Goal: Navigation & Orientation: Find specific page/section

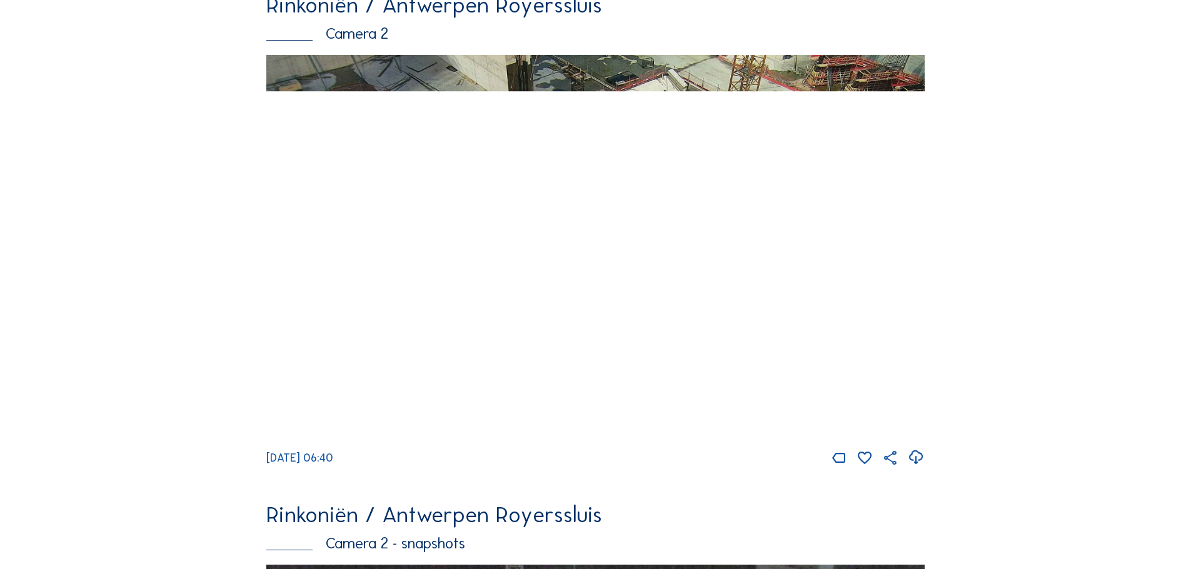
scroll to position [125, 0]
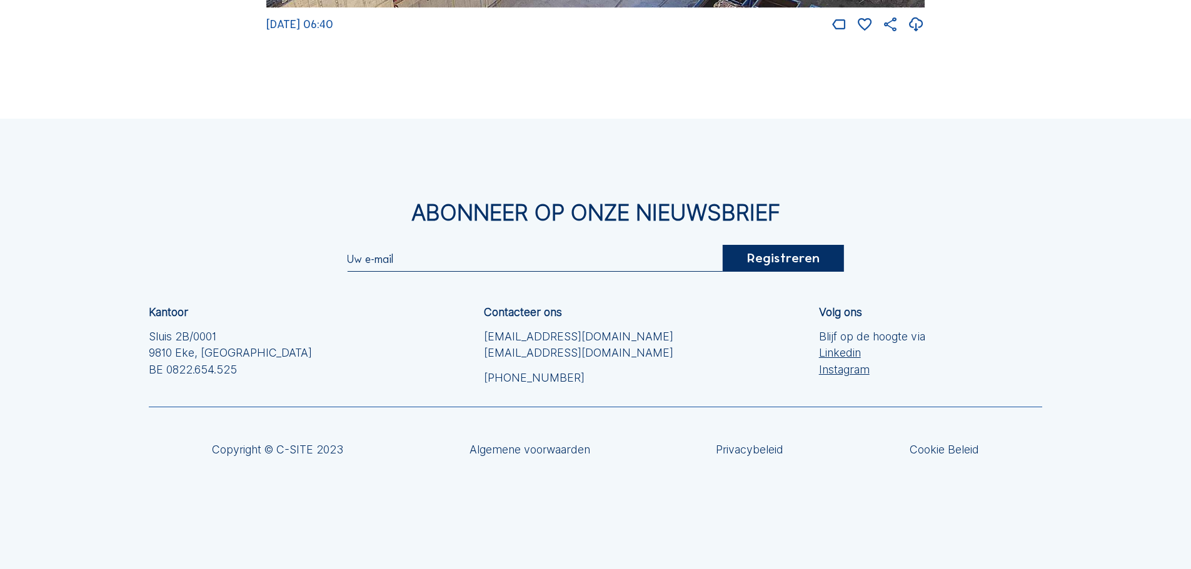
scroll to position [2575, 0]
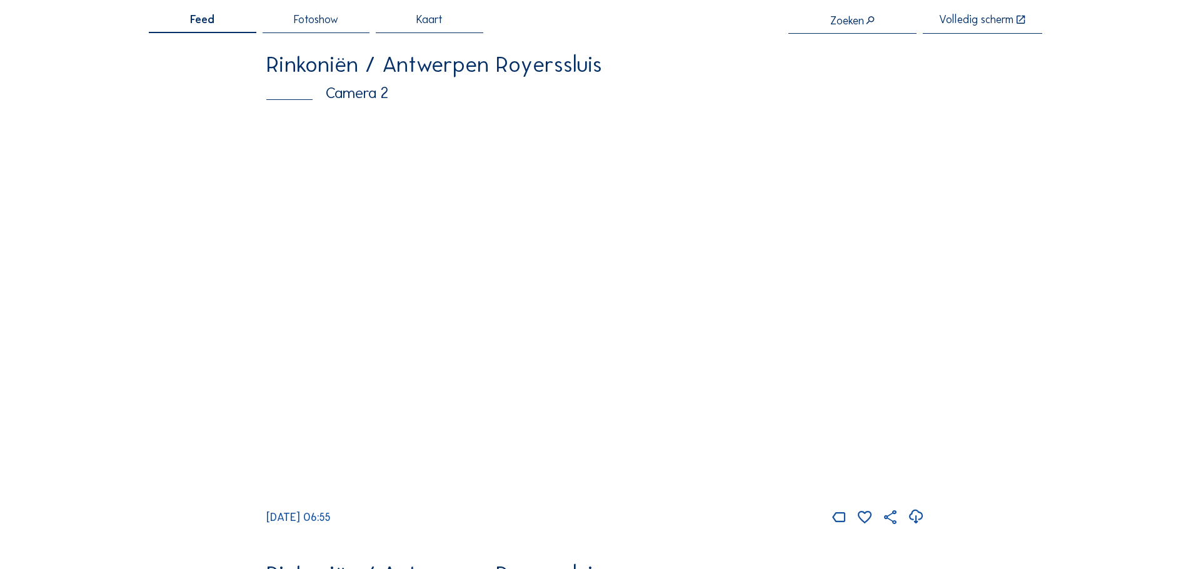
scroll to position [125, 0]
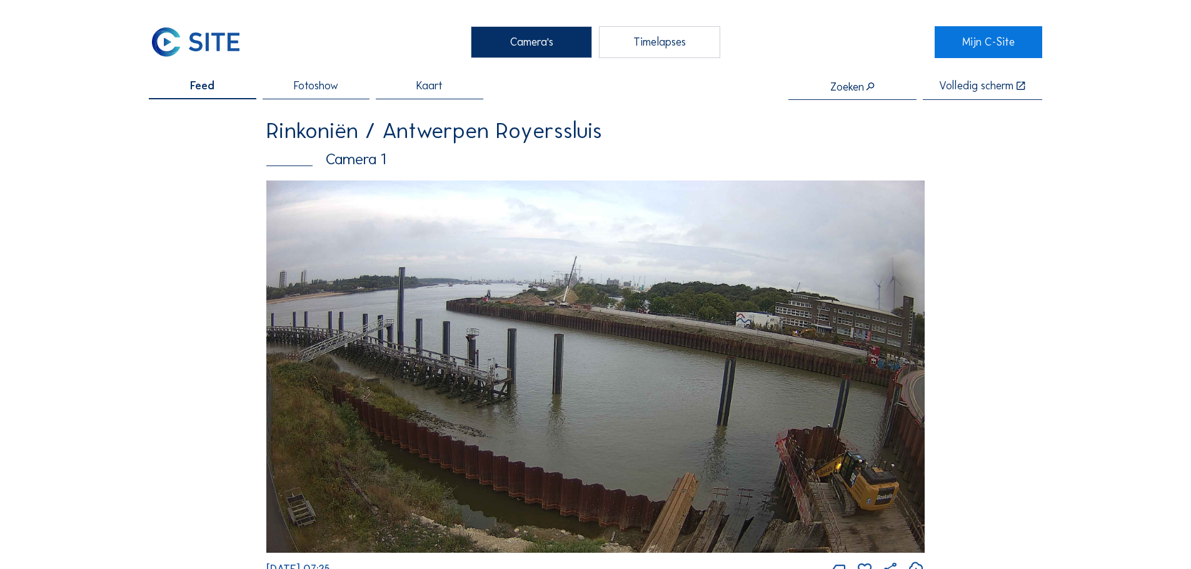
click at [175, 38] on img at bounding box center [196, 41] width 94 height 31
